Goal: Ask a question

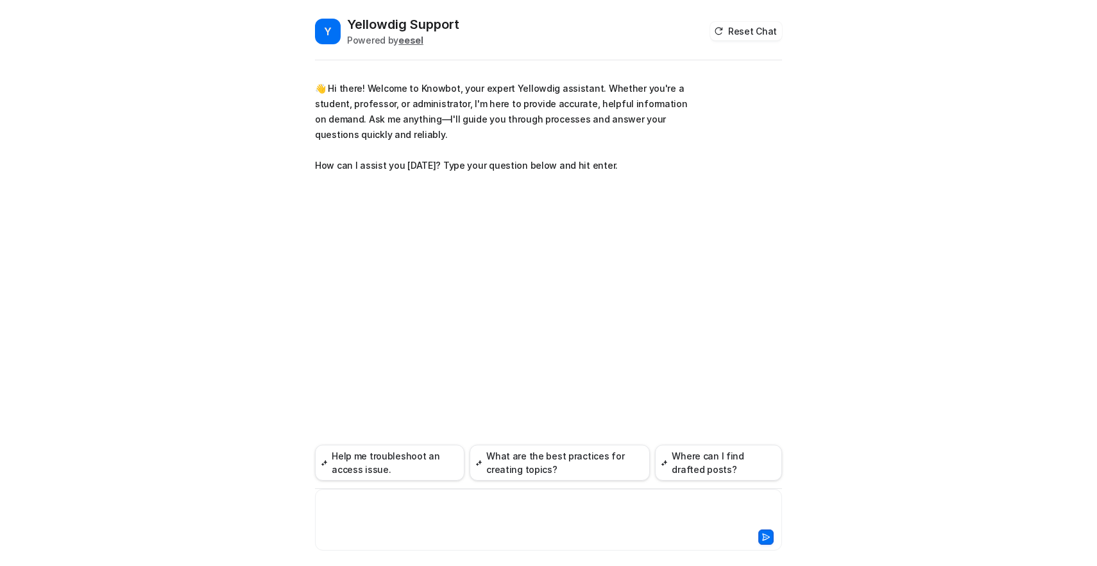
click at [396, 524] on div at bounding box center [548, 512] width 461 height 30
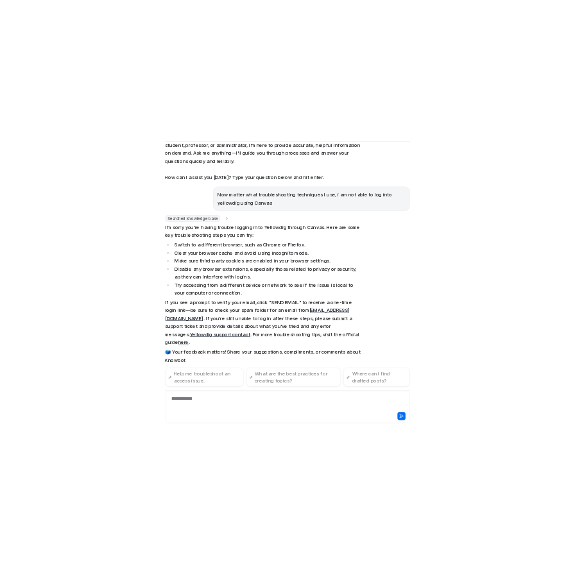
scroll to position [52, 0]
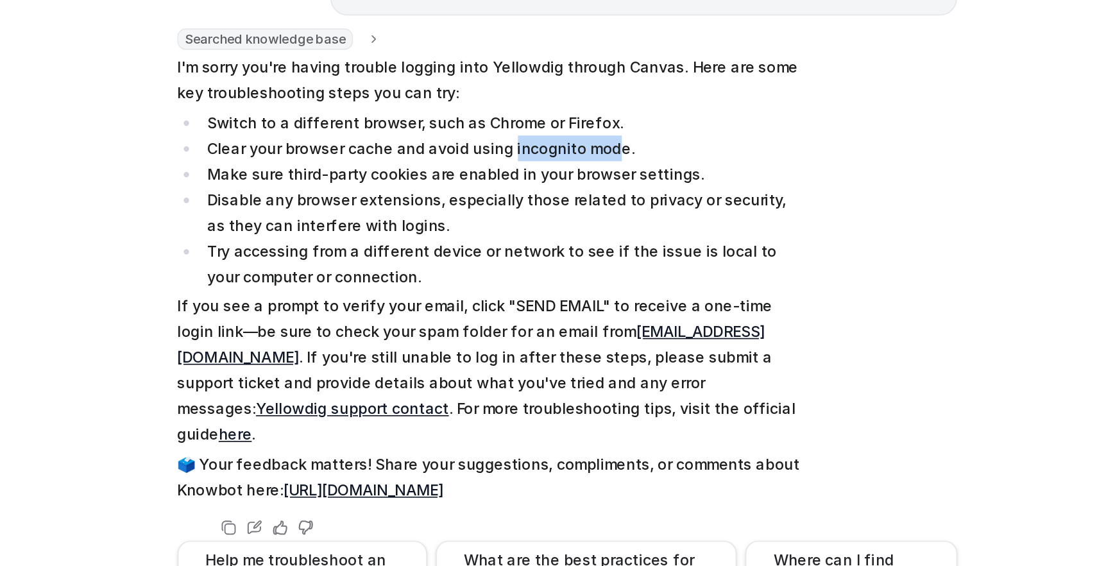
drag, startPoint x: 507, startPoint y: 210, endPoint x: 568, endPoint y: 212, distance: 60.3
click at [568, 210] on li "Clear your browser cache and avoid using incognito mode." at bounding box center [509, 209] width 361 height 15
click at [585, 207] on li "Clear your browser cache and avoid using incognito mode." at bounding box center [509, 209] width 361 height 15
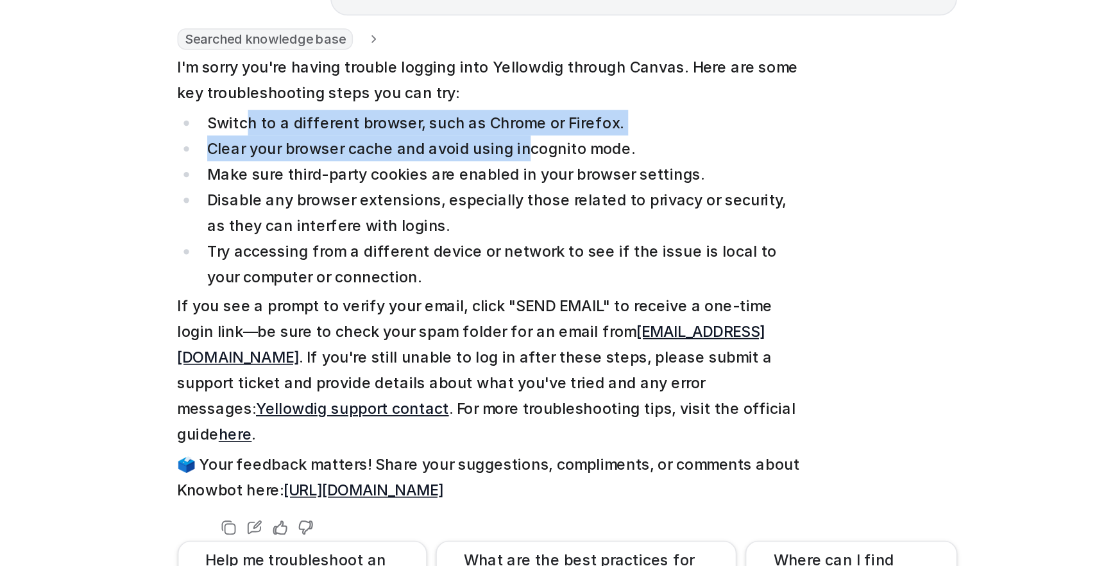
drag, startPoint x: 358, startPoint y: 196, endPoint x: 516, endPoint y: 207, distance: 158.8
click at [516, 207] on ul "Switch to a different browser, such as Chrome or Firefox. Clear your browser ca…" at bounding box center [502, 241] width 375 height 108
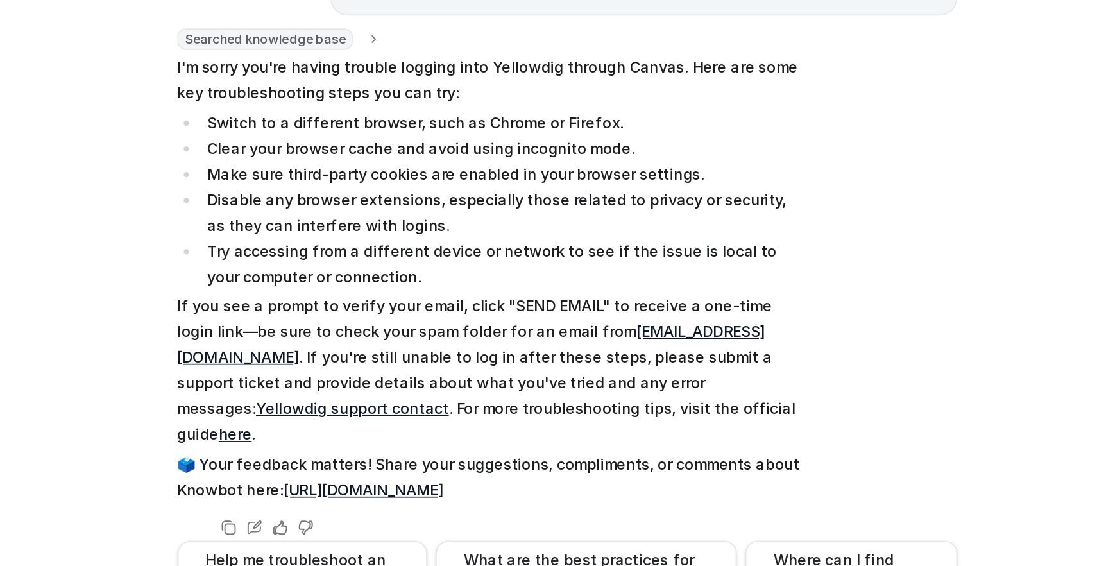
click at [534, 198] on li "Switch to a different browser, such as Chrome or Firefox." at bounding box center [509, 194] width 361 height 15
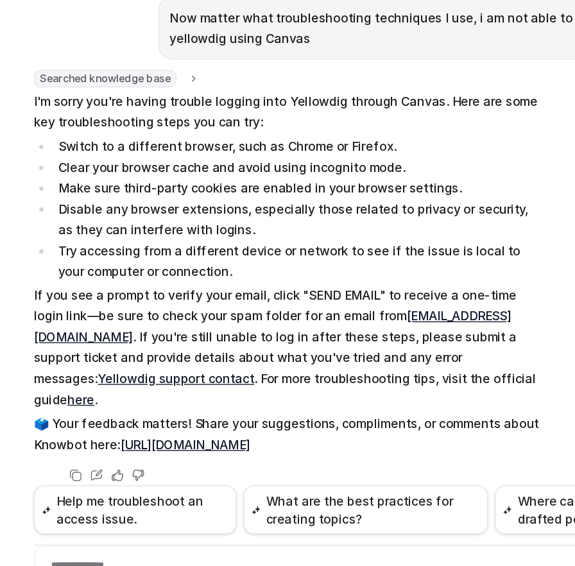
click at [280, 228] on li "Make sure third-party cookies are enabled in your browser settings." at bounding box center [248, 224] width 361 height 15
drag, startPoint x: 236, startPoint y: 228, endPoint x: 287, endPoint y: 228, distance: 51.3
click at [287, 228] on li "Make sure third-party cookies are enabled in your browser settings." at bounding box center [248, 224] width 361 height 15
click at [308, 230] on li "Make sure third-party cookies are enabled in your browser settings." at bounding box center [248, 224] width 361 height 15
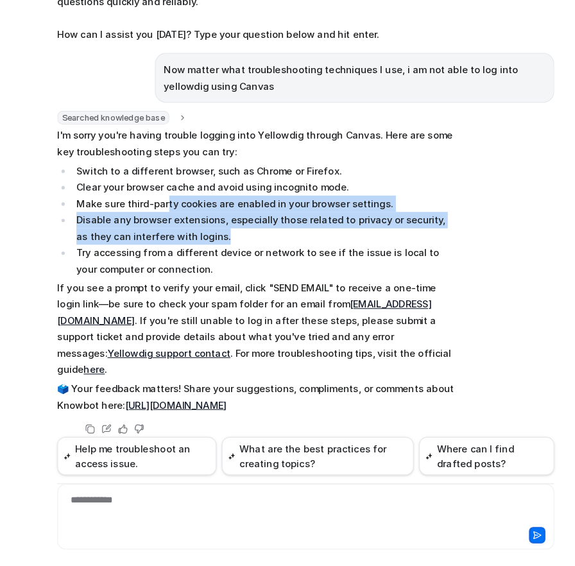
drag, startPoint x: 177, startPoint y: 258, endPoint x: 155, endPoint y: 228, distance: 36.7
click at [155, 228] on ul "Switch to a different browser, such as Chrome or Firefox. Clear your browser ca…" at bounding box center [241, 241] width 375 height 108
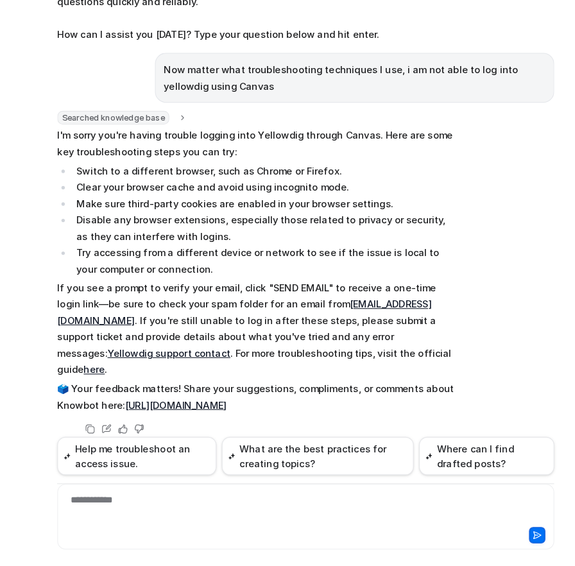
click at [187, 241] on li "Disable any browser extensions, especially those related to privacy or security…" at bounding box center [248, 248] width 361 height 31
click at [366, 231] on li "Make sure third-party cookies are enabled in your browser settings." at bounding box center [248, 224] width 361 height 15
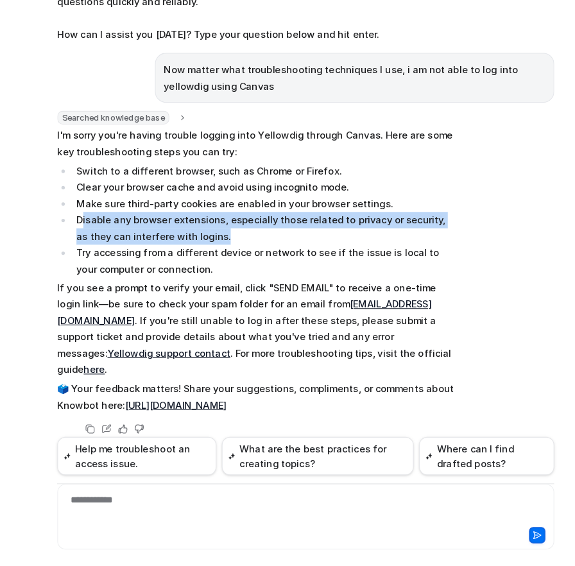
drag, startPoint x: 78, startPoint y: 240, endPoint x: 178, endPoint y: 252, distance: 101.4
click at [178, 252] on li "Disable any browser extensions, especially those related to privacy or security…" at bounding box center [248, 248] width 361 height 31
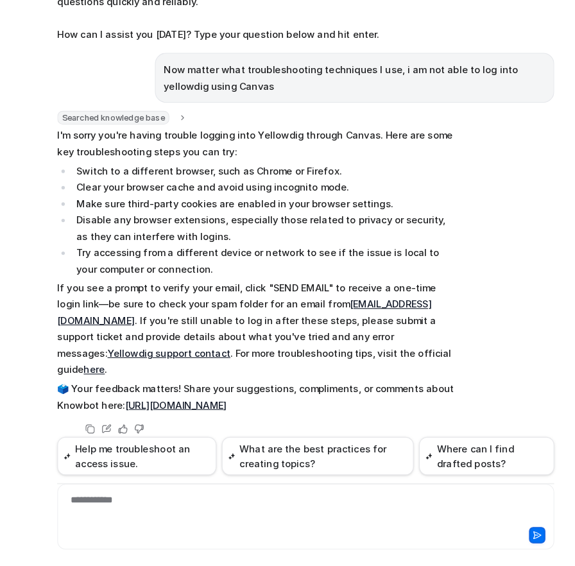
click at [395, 253] on li "Disable any browser extensions, especially those related to privacy or security…" at bounding box center [248, 248] width 361 height 31
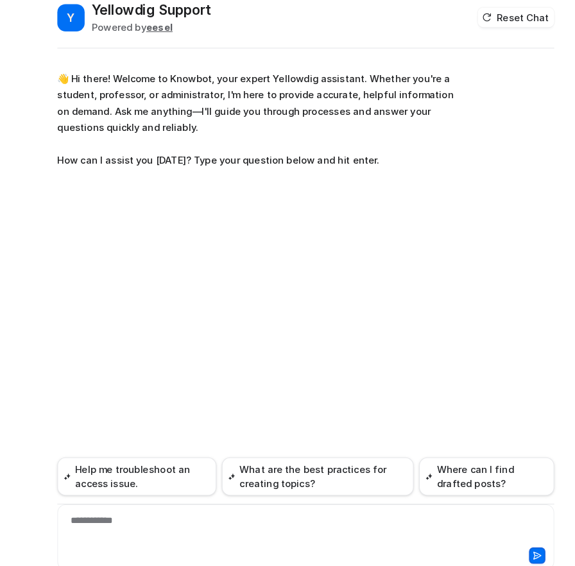
click at [171, 513] on div "**********" at bounding box center [287, 512] width 461 height 30
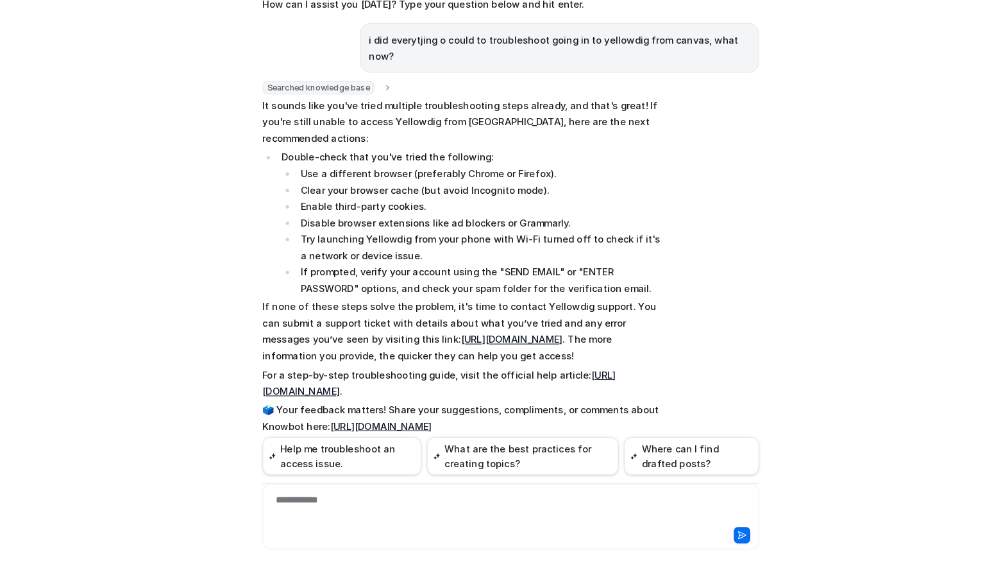
scroll to position [83, 0]
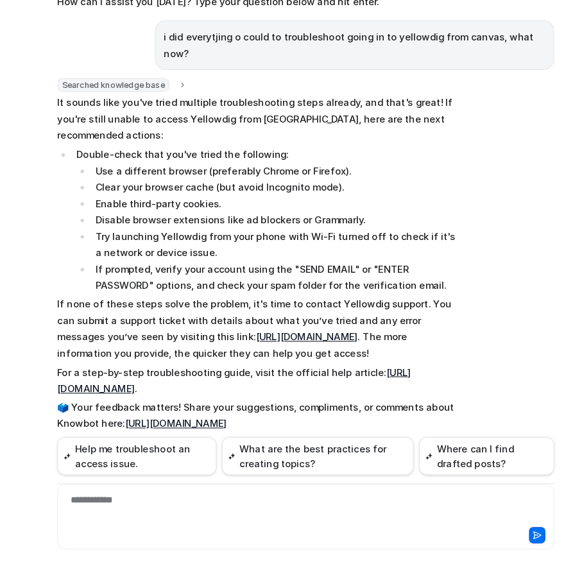
click at [241, 344] on link "[URL][DOMAIN_NAME]" at bounding box center [289, 349] width 96 height 11
